Goal: Task Accomplishment & Management: Use online tool/utility

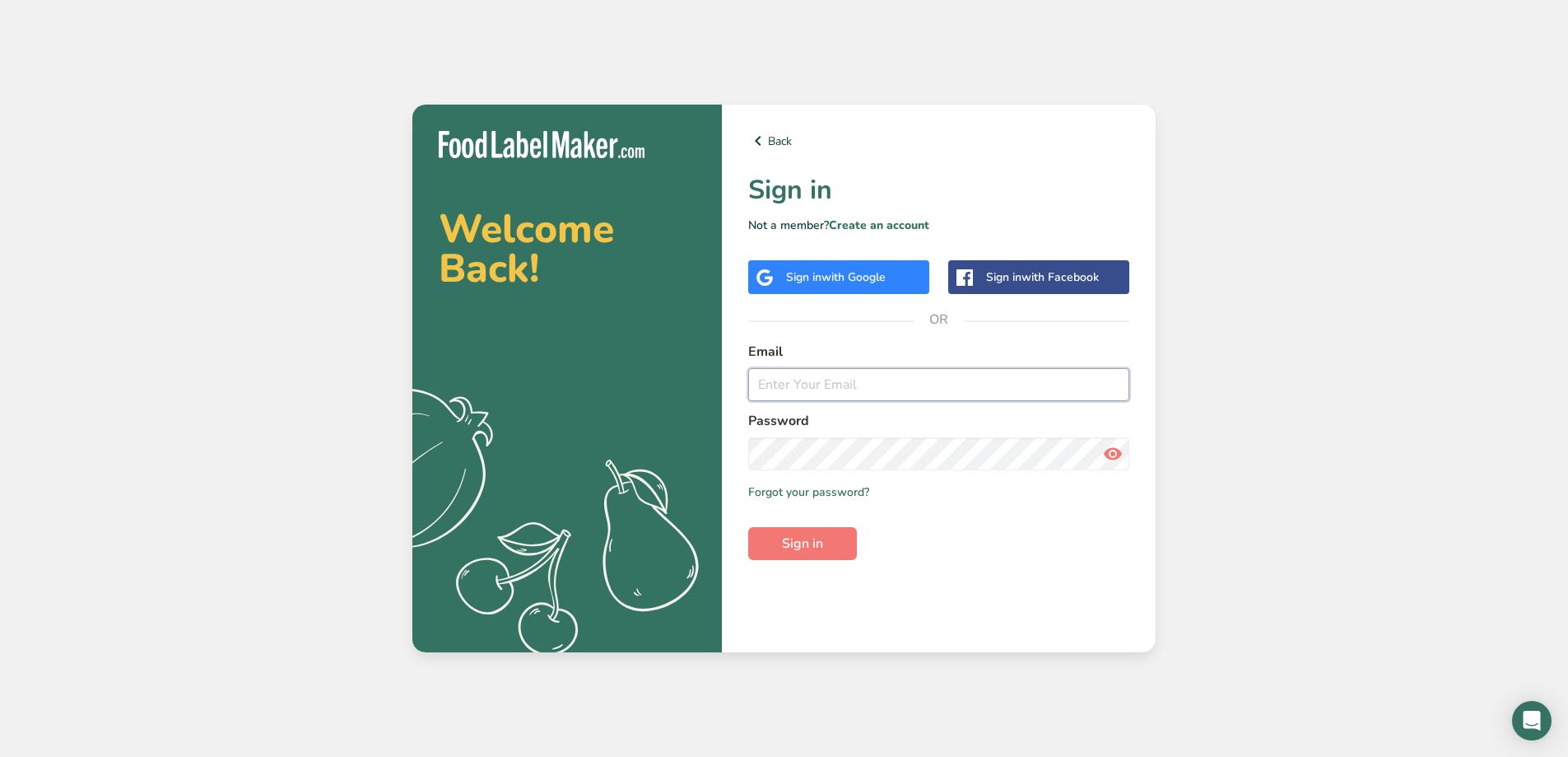
click at [876, 376] on input "email" at bounding box center [938, 384] width 381 height 32
type input "[EMAIL_ADDRESS][DOMAIN_NAME]"
click at [748, 527] on button "Sign in" at bounding box center [803, 543] width 109 height 32
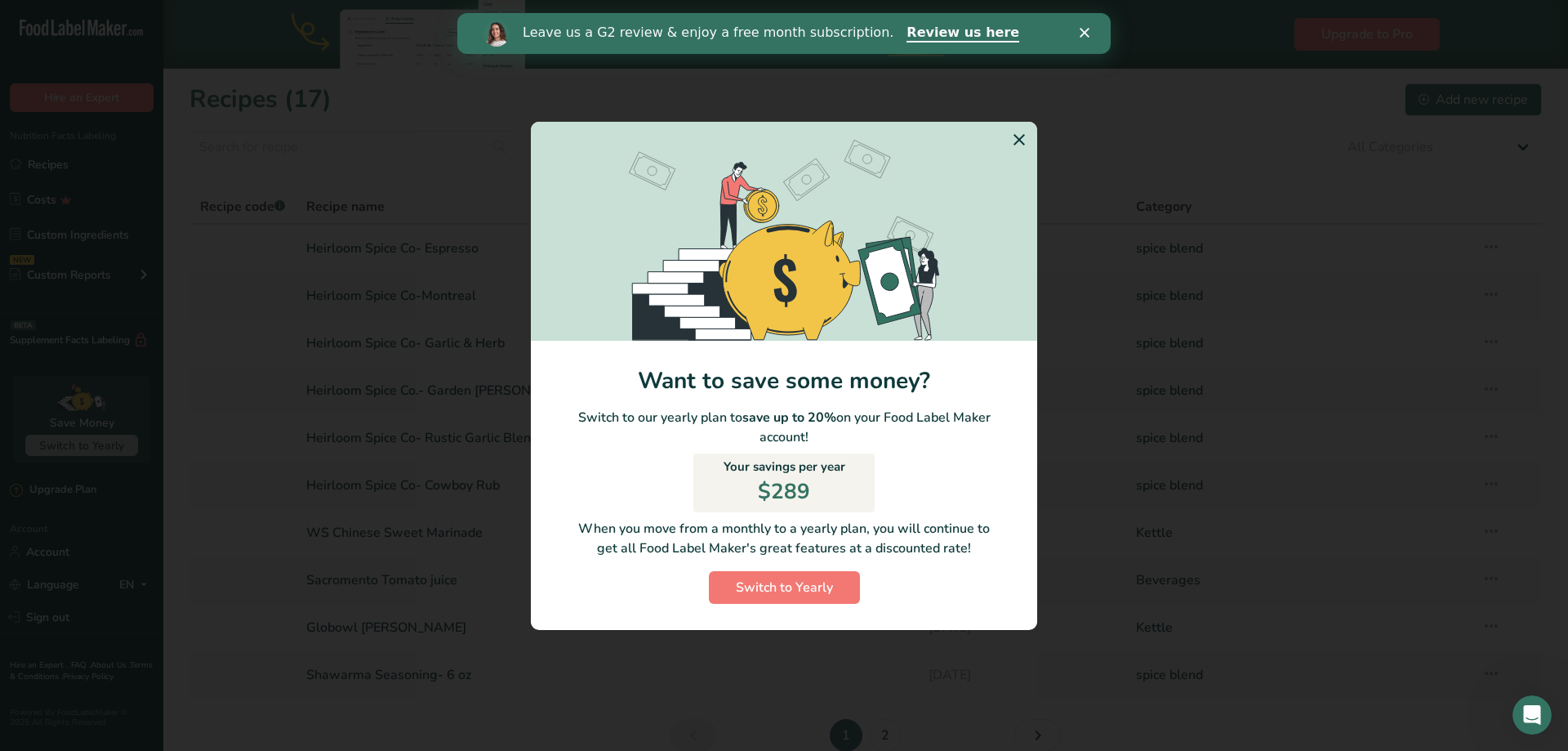
click at [1020, 134] on icon "Switch to Yearly Modal" at bounding box center [1019, 139] width 20 height 29
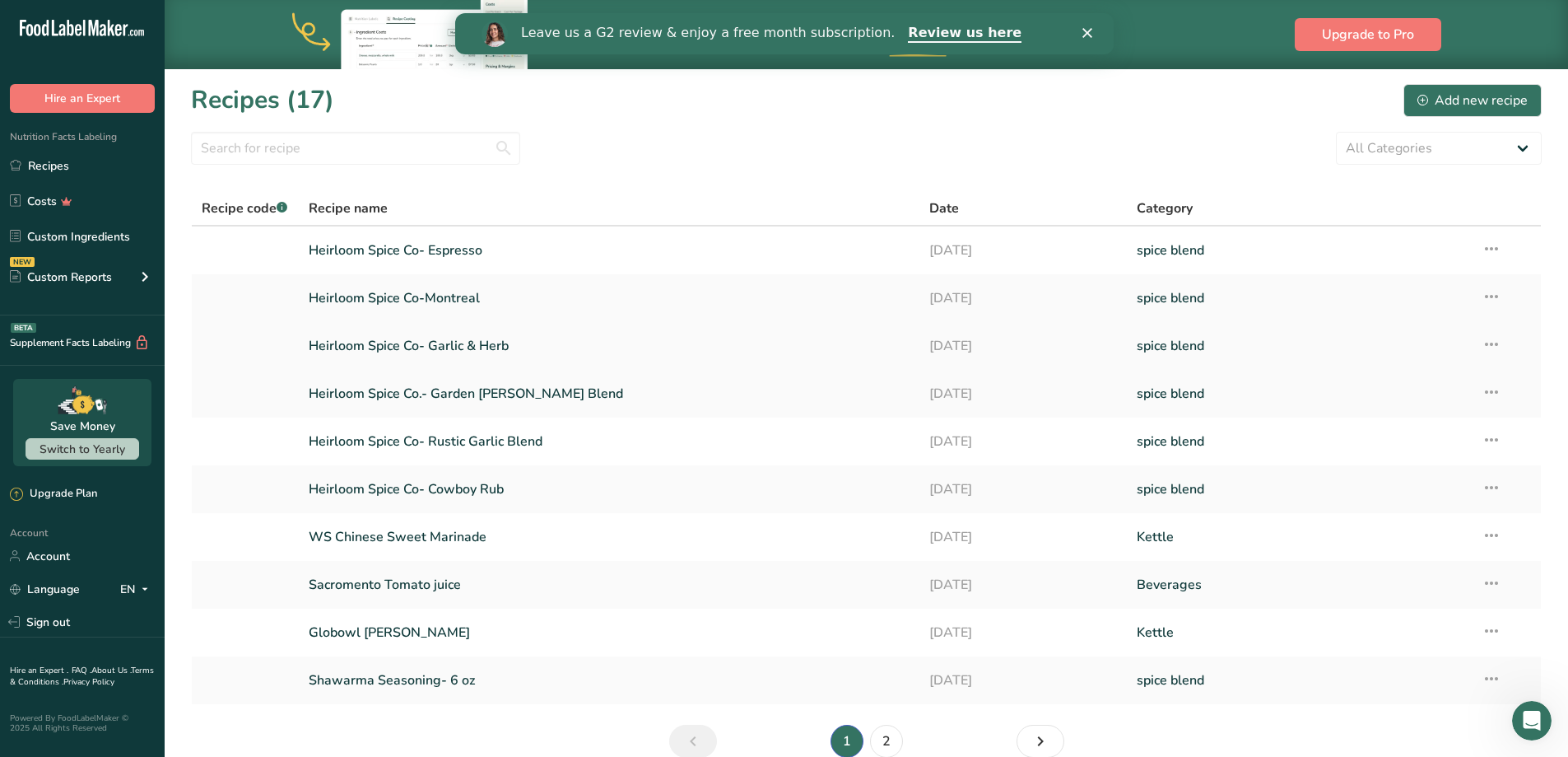
click at [576, 336] on link "Heirloom Spice Co- Garlic & Herb" at bounding box center [609, 346] width 601 height 34
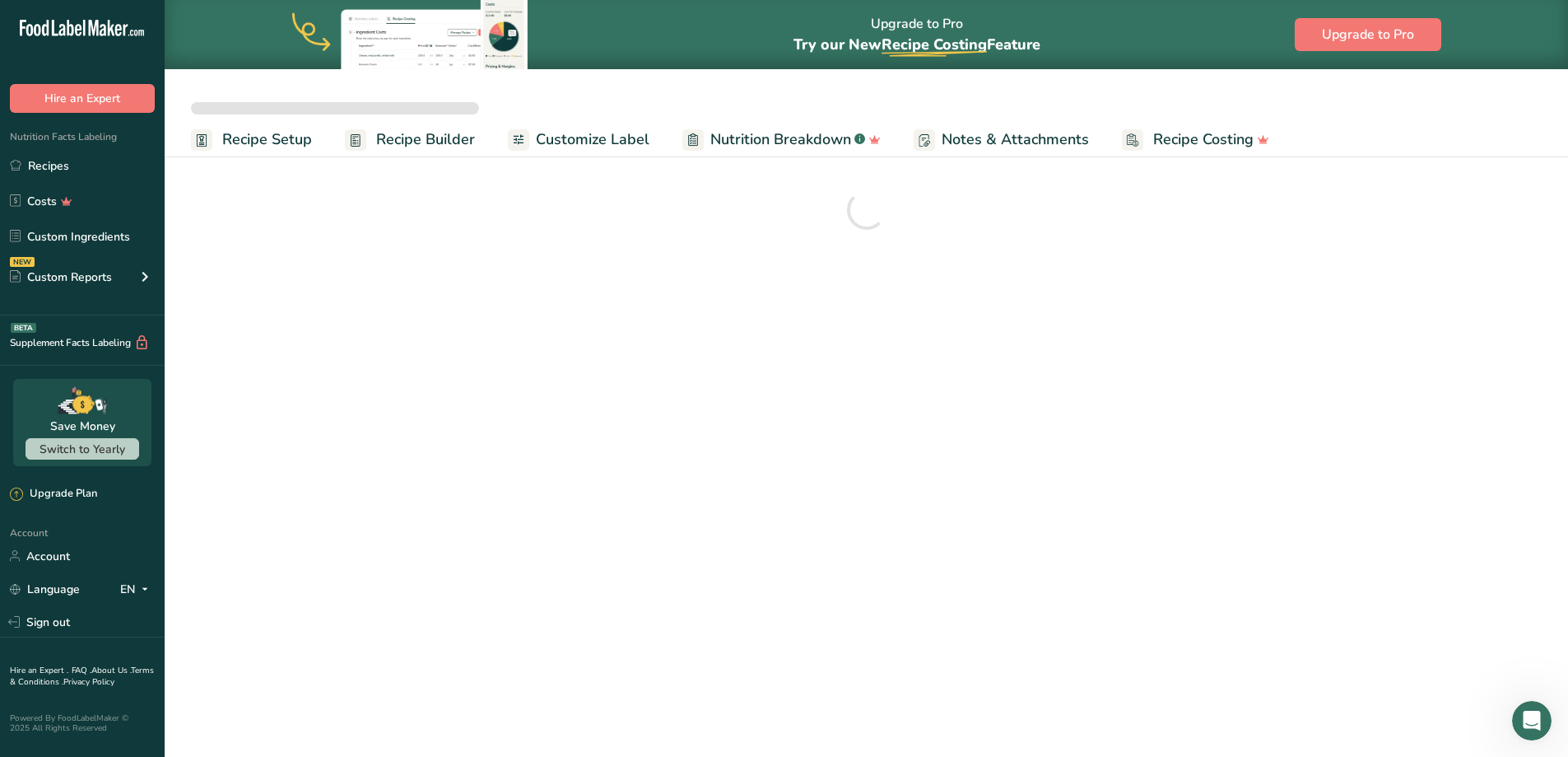
click at [1079, 116] on div at bounding box center [866, 106] width 1403 height 30
click at [1427, 132] on ul "Recipe Setup Recipe Builder Customize Label Nutrition Breakdown .a-a{fill:#3473…" at bounding box center [866, 139] width 1403 height 36
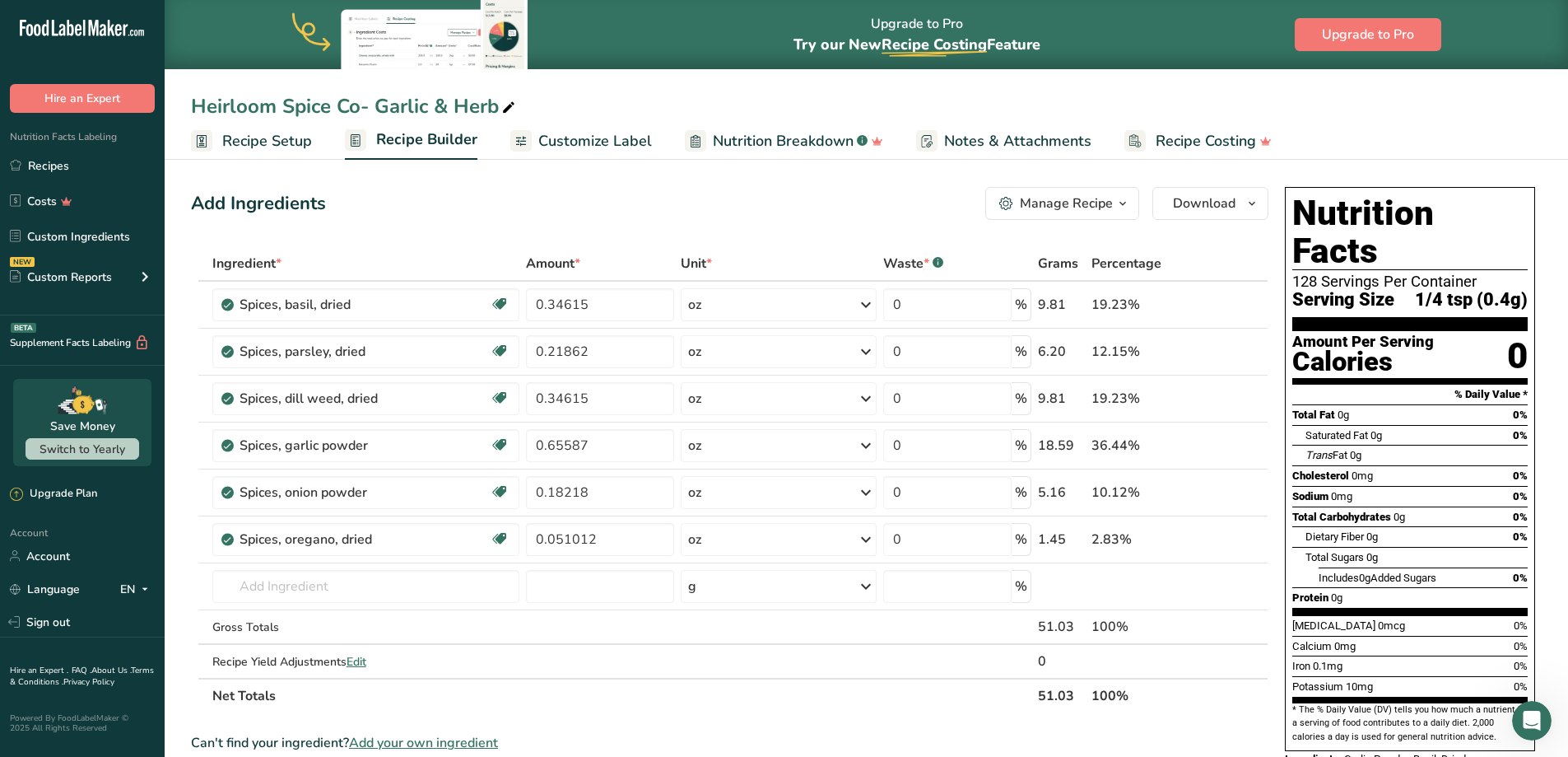
click at [1447, 116] on div "Heirloom Spice Co- Garlic & Herb" at bounding box center [866, 106] width 1403 height 30
